Goal: Share content: Distribute website content to other platforms or users

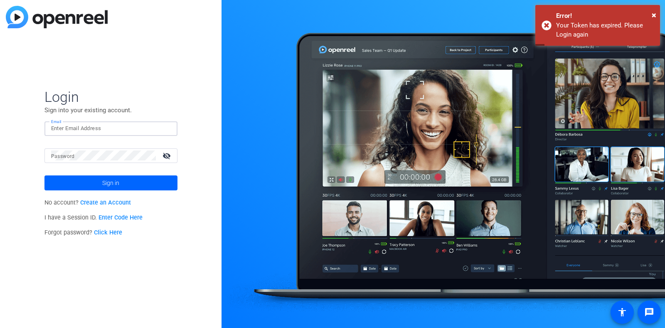
click at [71, 130] on input "Email" at bounding box center [111, 128] width 120 height 10
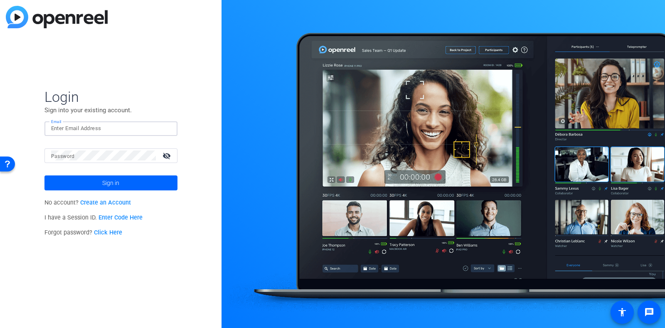
type input "[PERSON_NAME][EMAIL_ADDRESS][PERSON_NAME][PERSON_NAME][DOMAIN_NAME]"
click at [71, 158] on mat-label "Password" at bounding box center [63, 156] width 24 height 6
click at [96, 188] on span at bounding box center [110, 183] width 133 height 20
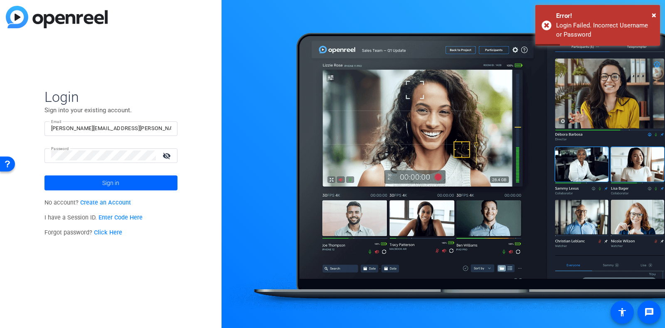
click at [168, 155] on mat-icon "visibility_off" at bounding box center [167, 156] width 20 height 12
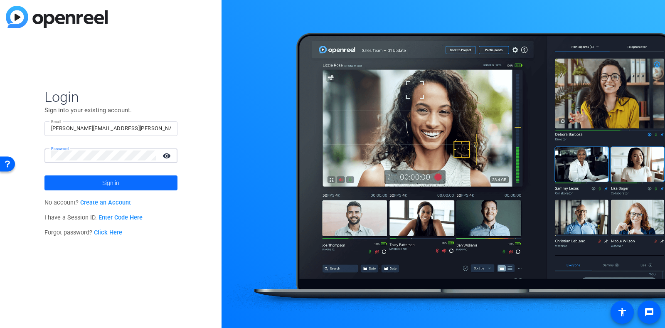
click at [122, 184] on span at bounding box center [110, 183] width 133 height 20
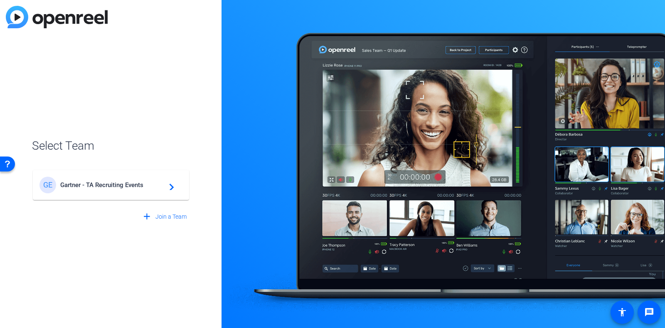
click at [122, 184] on span "Gartner - TA Recruiting Events" at bounding box center [112, 184] width 104 height 7
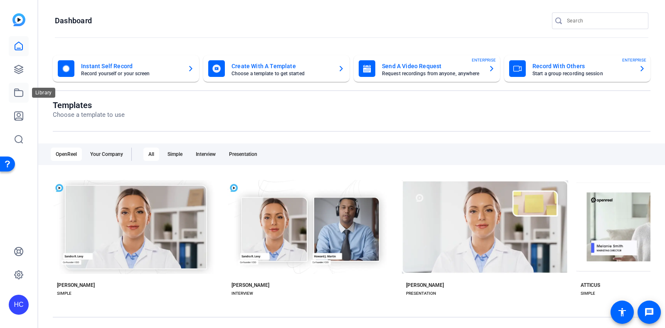
click at [18, 90] on icon at bounding box center [19, 92] width 8 height 7
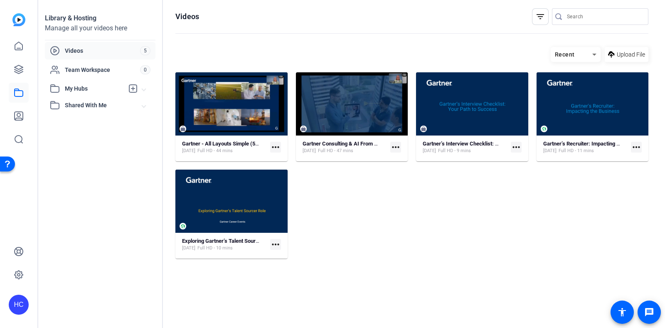
click at [518, 145] on mat-icon "more_horiz" at bounding box center [516, 147] width 11 height 11
click at [486, 125] on div at bounding box center [332, 164] width 665 height 328
click at [479, 142] on strong "Gartner’s Interview Checklist: Your Path to Success" at bounding box center [484, 143] width 123 height 6
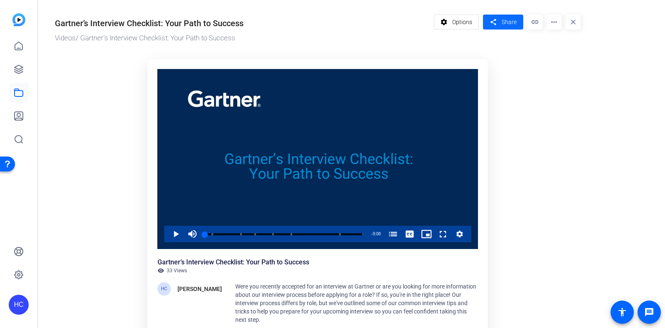
click at [512, 25] on span "Share" at bounding box center [509, 22] width 15 height 9
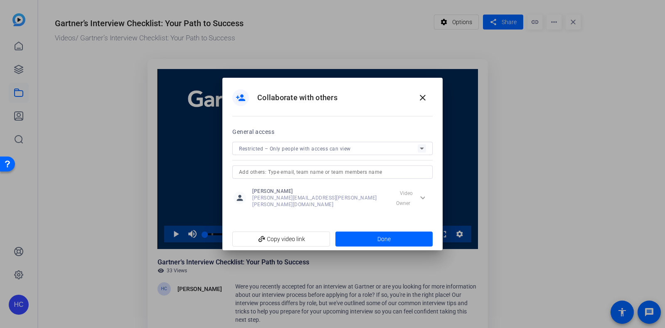
click at [309, 146] on div "Restricted – Only people with access can view" at bounding box center [328, 148] width 179 height 10
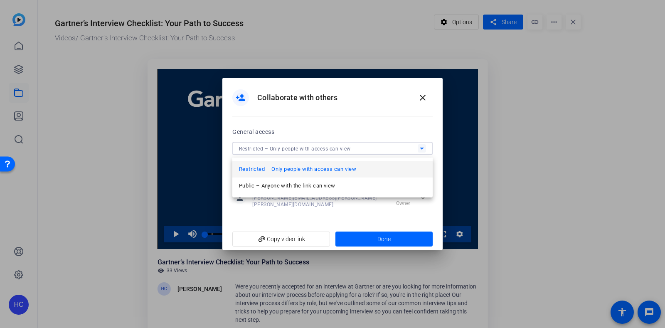
click at [300, 148] on div at bounding box center [332, 164] width 665 height 328
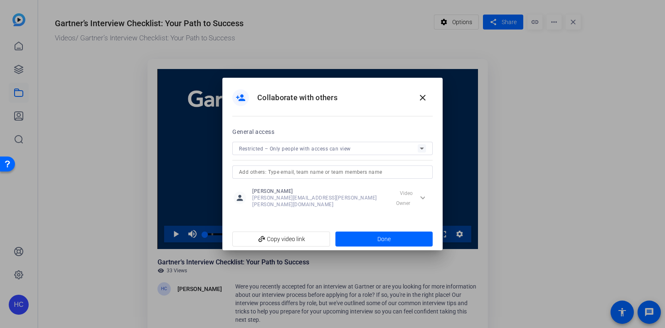
click at [285, 171] on input "text" at bounding box center [332, 172] width 187 height 10
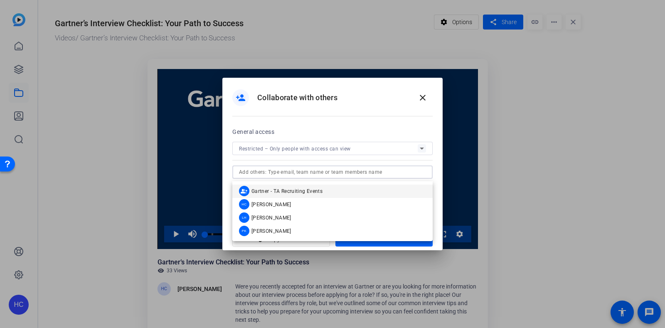
click at [227, 152] on mat-dialog-content "General access Restricted – Only people with access can view person [PERSON_NAM…" at bounding box center [332, 177] width 220 height 101
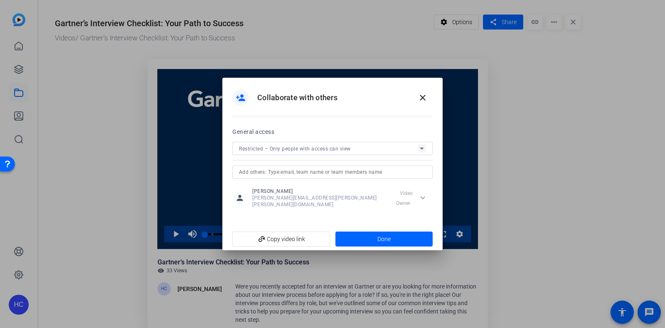
click at [267, 172] on input "text" at bounding box center [332, 172] width 187 height 10
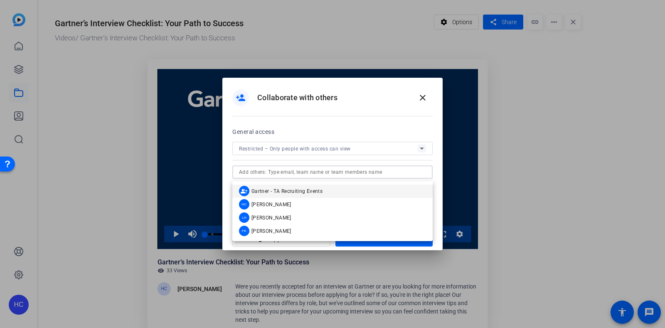
click at [440, 204] on mat-dialog-content "General access Restricted – Only people with access can view person [PERSON_NAM…" at bounding box center [332, 177] width 220 height 101
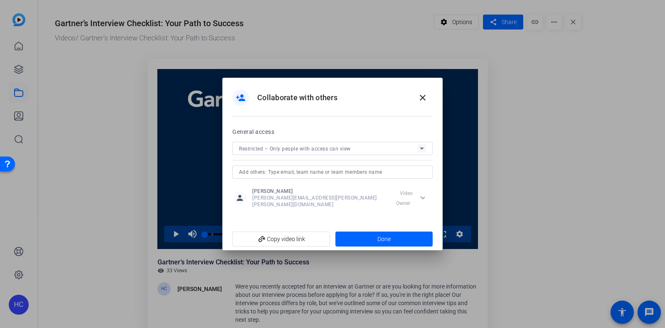
click at [400, 194] on div "expand_more Video Owner" at bounding box center [411, 197] width 40 height 15
click at [285, 192] on span "[PERSON_NAME]" at bounding box center [321, 191] width 139 height 7
click at [285, 177] on input "text" at bounding box center [332, 172] width 187 height 10
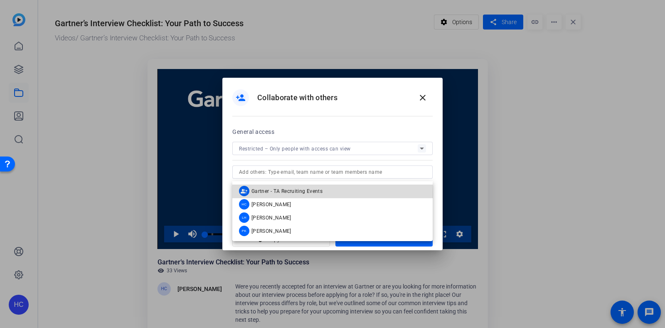
click at [253, 194] on span "Gartner - TA Recruiting Events" at bounding box center [286, 191] width 71 height 7
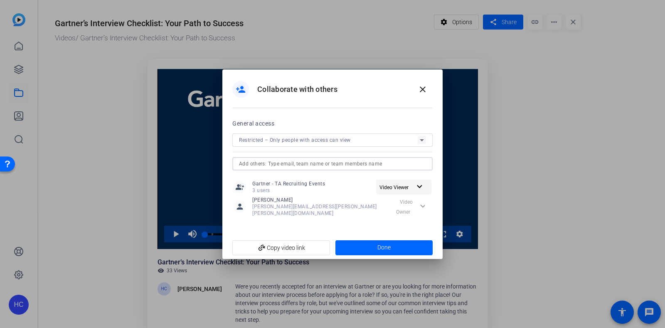
click at [396, 190] on span "Video Viewer" at bounding box center [393, 188] width 29 height 6
click at [571, 179] on div at bounding box center [332, 164] width 665 height 328
click at [404, 188] on span "Video Viewer" at bounding box center [393, 188] width 29 height 6
click at [406, 204] on span "Video Editor" at bounding box center [412, 206] width 30 height 6
click at [367, 240] on span at bounding box center [384, 248] width 98 height 20
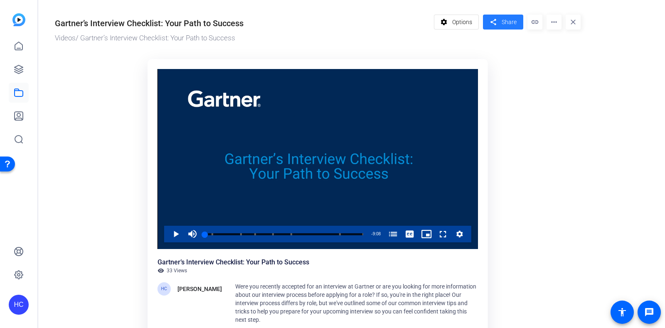
click at [496, 27] on mat-icon "share" at bounding box center [493, 22] width 10 height 11
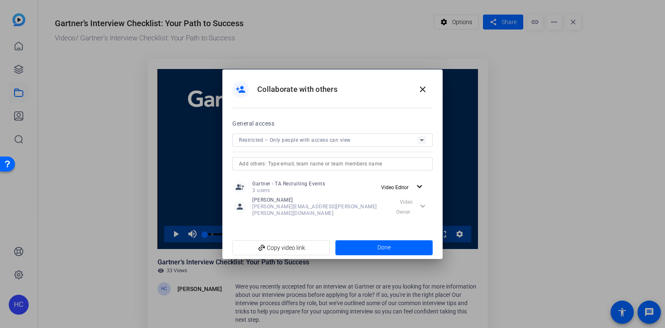
click at [283, 141] on span "Restricted – Only people with access can view" at bounding box center [295, 140] width 112 height 6
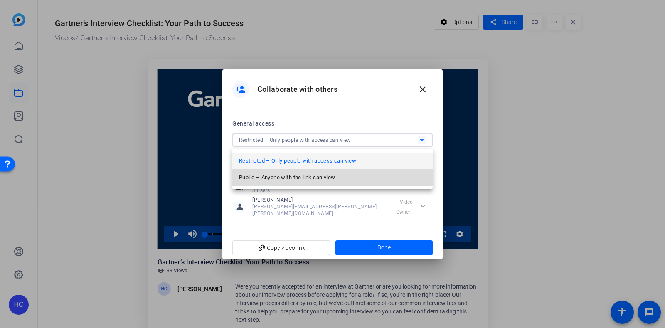
click at [282, 175] on span "Public – Anyone with the link can view" at bounding box center [287, 177] width 96 height 10
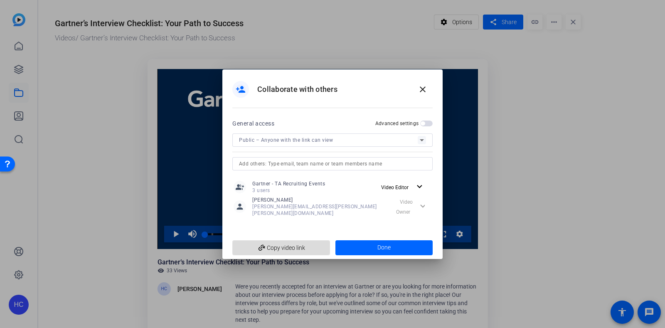
click at [289, 246] on span "add_link Copy video link" at bounding box center [281, 248] width 84 height 16
click at [366, 145] on div "Public – Anyone with the link can view" at bounding box center [328, 140] width 179 height 10
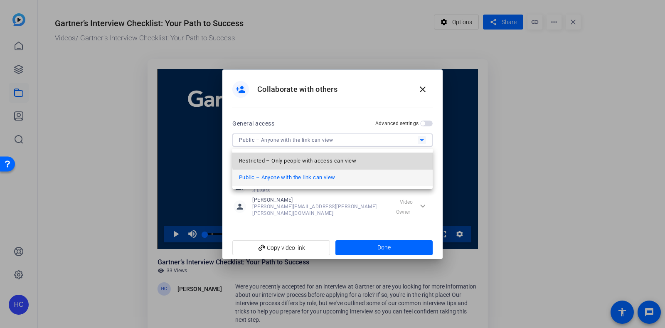
click at [334, 158] on span "Restricted – Only people with access can view" at bounding box center [297, 161] width 117 height 10
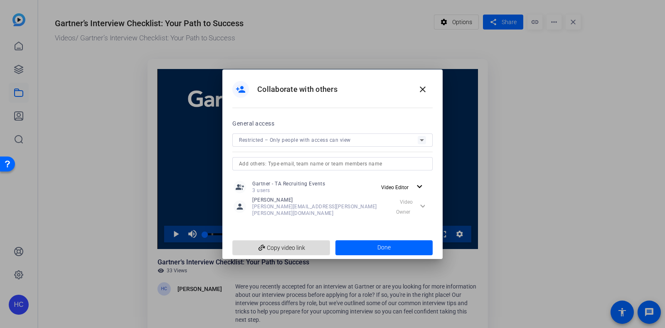
click at [294, 245] on span "add_link Copy video link" at bounding box center [281, 248] width 84 height 16
click at [364, 239] on span at bounding box center [384, 248] width 98 height 20
